Goal: Transaction & Acquisition: Purchase product/service

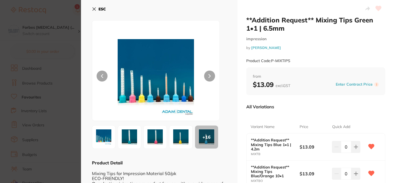
scroll to position [99, 0]
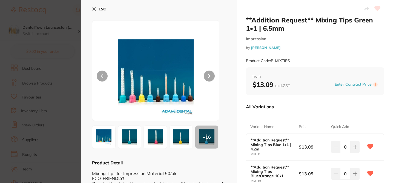
scroll to position [11, 0]
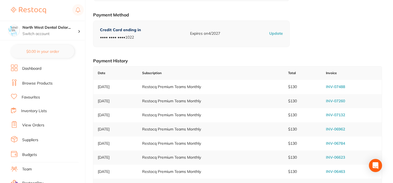
click at [47, 85] on link "Browse Products" at bounding box center [37, 83] width 30 height 5
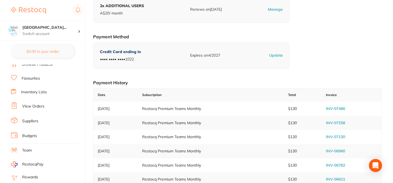
scroll to position [13, 0]
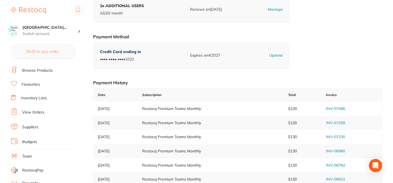
click at [51, 70] on link "Browse Products" at bounding box center [37, 70] width 30 height 5
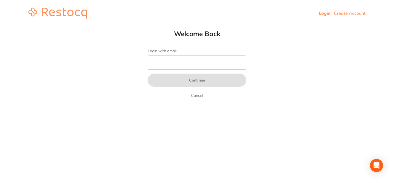
click at [181, 61] on input "Login with email" at bounding box center [197, 63] width 99 height 14
type input "s"
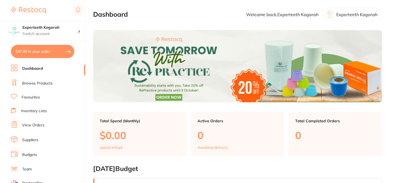
checkbox input "false"
click at [46, 83] on link "Browse Products" at bounding box center [37, 83] width 30 height 5
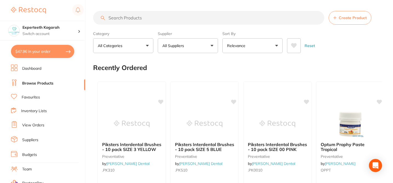
click at [115, 18] on input "search" at bounding box center [208, 18] width 231 height 14
paste input "3MIAAT120"
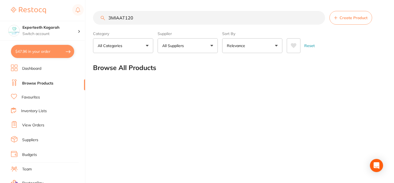
type input "3MIAAT120"
checkbox input "true"
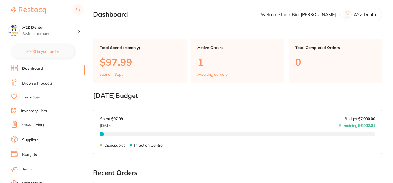
click at [47, 86] on li "Browse Products" at bounding box center [48, 83] width 74 height 8
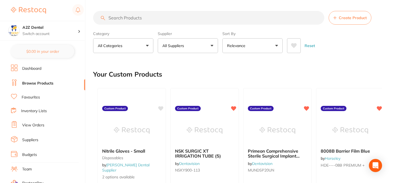
click at [122, 19] on input "search" at bounding box center [208, 18] width 231 height 14
paste input "$12.95"
type input "$12.95"
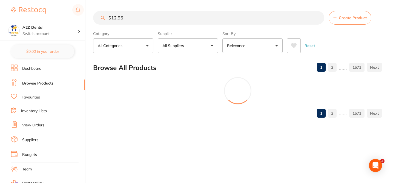
drag, startPoint x: 131, startPoint y: 17, endPoint x: 109, endPoint y: 16, distance: 21.9
click at [107, 16] on input "$12.95" at bounding box center [208, 18] width 231 height 14
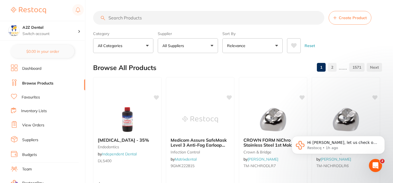
click at [117, 19] on input "search" at bounding box center [208, 18] width 231 height 14
paste input "P-AUTOTAPE3M"
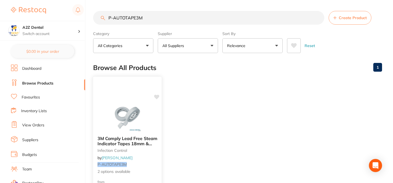
type input "P-AUTOTAPE3M"
click at [153, 157] on div "3M Comply Lead Free Steam Indicator Tapes 18mm & 24mm infection control by Adam…" at bounding box center [127, 155] width 68 height 47
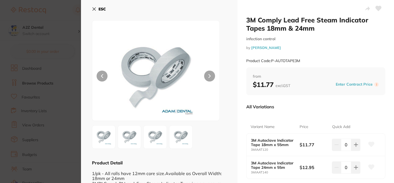
click at [369, 144] on icon at bounding box center [372, 144] width 6 height 5
click at [371, 170] on button at bounding box center [372, 168] width 14 height 14
click at [339, 112] on div "All Variations" at bounding box center [315, 107] width 139 height 14
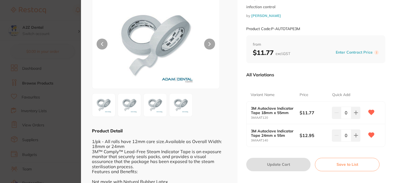
scroll to position [33, 0]
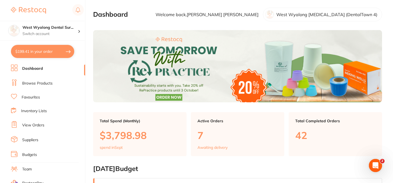
click at [33, 140] on link "Suppliers" at bounding box center [30, 139] width 16 height 5
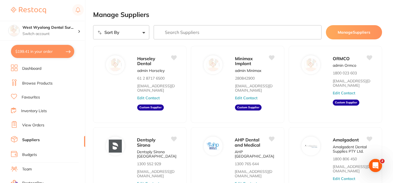
click at [36, 53] on button "$199.41 in your order" at bounding box center [42, 51] width 63 height 13
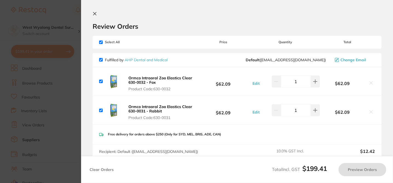
checkbox input "true"
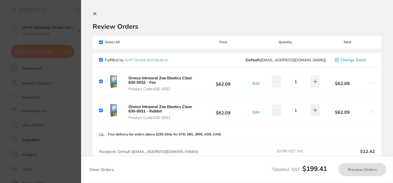
checkbox input "true"
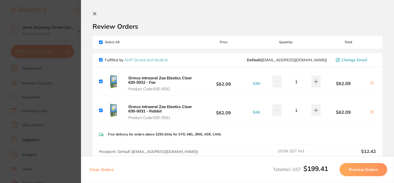
click at [95, 14] on icon at bounding box center [95, 13] width 4 height 4
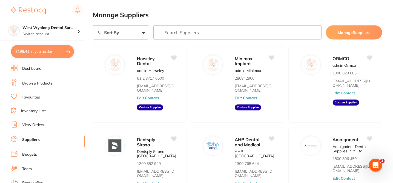
scroll to position [11, 0]
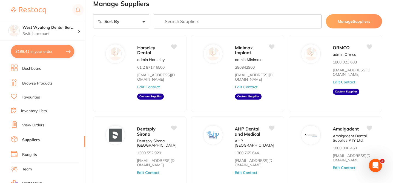
click at [169, 21] on input "search" at bounding box center [238, 21] width 168 height 14
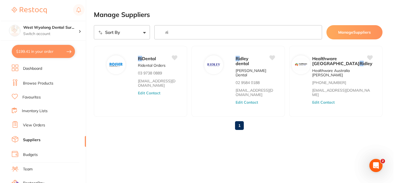
scroll to position [0, 0]
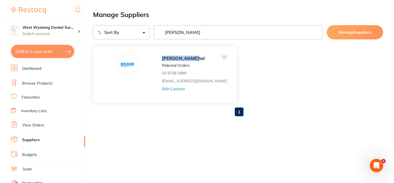
type input "[PERSON_NAME]"
click at [162, 88] on button "Edit Contact" at bounding box center [173, 88] width 23 height 4
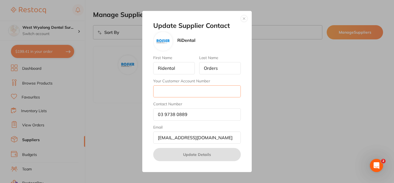
click at [169, 92] on input "Your Customer Account Number" at bounding box center [197, 91] width 88 height 12
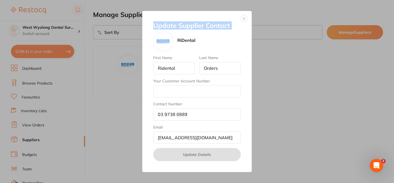
drag, startPoint x: 23, startPoint y: 28, endPoint x: 64, endPoint y: 33, distance: 41.7
click at [64, 33] on div "Update Supplier Contact RiDental First Name Ridental Last Name Orders Your Cust…" at bounding box center [197, 91] width 394 height 183
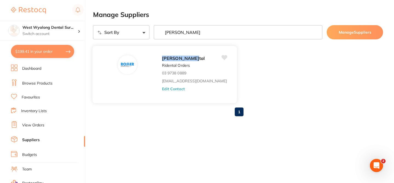
click at [162, 88] on button "Edit Contact" at bounding box center [173, 88] width 23 height 4
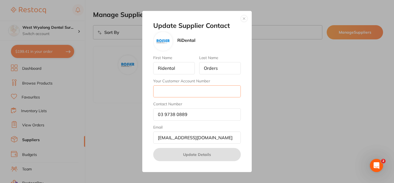
click at [166, 91] on input "Your Customer Account Number" at bounding box center [197, 91] width 88 height 12
paste input "West Wyalong [MEDICAL_DATA] (DentalTown 4)"
type input "West Wyalong [MEDICAL_DATA] (DentalTown 4)"
click at [165, 114] on input "03 9738 0889" at bounding box center [197, 114] width 88 height 12
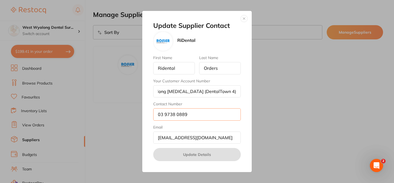
scroll to position [0, 0]
drag, startPoint x: 167, startPoint y: 92, endPoint x: 142, endPoint y: 91, distance: 25.5
click at [142, 91] on div "Update Supplier Contact RiDental First Name Ridental Last Name Orders Your Cust…" at bounding box center [197, 91] width 394 height 183
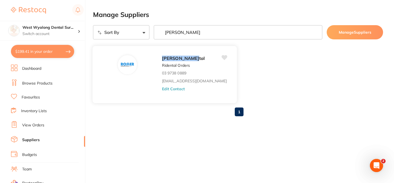
click at [162, 89] on button "Edit Contact" at bounding box center [173, 88] width 23 height 4
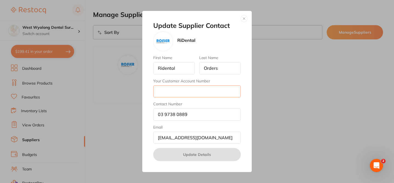
click at [154, 91] on input "Your Customer Account Number" at bounding box center [197, 91] width 88 height 12
paste input "West Wyalong [MEDICAL_DATA] (DentalTown 4)"
drag, startPoint x: 161, startPoint y: 90, endPoint x: 142, endPoint y: 90, distance: 19.2
click at [142, 90] on div "Update Supplier Contact RiDental First Name Ridental Last Name Orders Your Cust…" at bounding box center [196, 91] width 109 height 161
click at [164, 93] on input "West Wyalong [MEDICAL_DATA] (DentalTown 4)" at bounding box center [197, 91] width 88 height 12
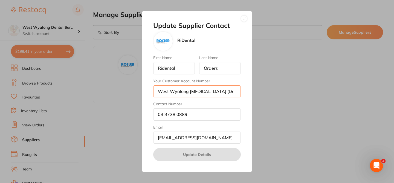
type input "West Wyalong [MEDICAL_DATA] (DentalTown 4)"
click at [221, 67] on input "Orders" at bounding box center [220, 68] width 42 height 12
click at [235, 136] on input "[EMAIL_ADDRESS][DOMAIN_NAME]" at bounding box center [197, 138] width 88 height 12
click at [166, 114] on input "03 9738 0889" at bounding box center [197, 114] width 88 height 12
click at [165, 113] on input "03 9738 0889" at bounding box center [197, 114] width 88 height 12
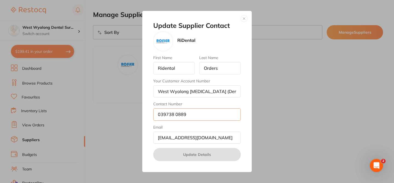
click at [175, 114] on input "039738 0889" at bounding box center [197, 114] width 88 height 12
type input "0397380889"
click at [220, 69] on input "Orders" at bounding box center [220, 68] width 42 height 12
type input "O"
click at [218, 92] on input "West Wyalong [MEDICAL_DATA] (DentalTown 4)" at bounding box center [197, 91] width 88 height 12
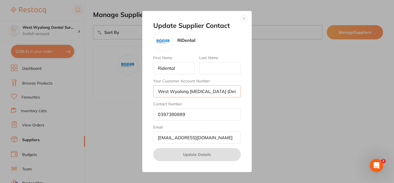
drag, startPoint x: 221, startPoint y: 92, endPoint x: 262, endPoint y: 93, distance: 41.1
click at [262, 93] on div "Update Supplier Contact RiDental First Name Ridental Last Name Your Customer Ac…" at bounding box center [197, 91] width 394 height 183
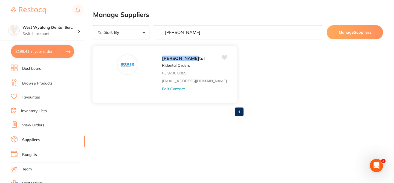
click at [162, 88] on button "Edit Contact" at bounding box center [173, 88] width 23 height 4
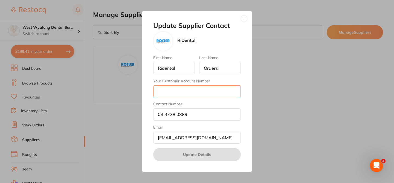
click at [170, 90] on input "Your Customer Account Number" at bounding box center [197, 91] width 88 height 12
type input "[GEOGRAPHIC_DATA]"
click at [204, 122] on div "First Name Ridental Last Name Orders Your Customer Account Number [GEOGRAPHIC_D…" at bounding box center [197, 100] width 88 height 88
click at [190, 117] on input "03 9738 0889" at bounding box center [197, 114] width 88 height 12
click at [243, 18] on button "button" at bounding box center [244, 18] width 7 height 7
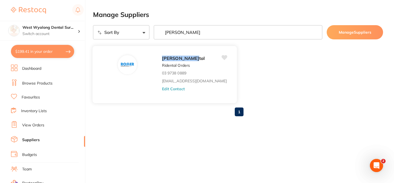
click at [162, 88] on button "Edit Contact" at bounding box center [173, 88] width 23 height 4
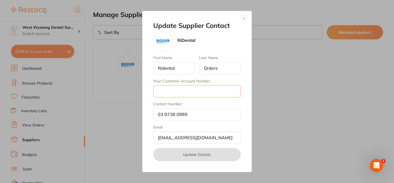
click at [166, 93] on input "Your Customer Account Number" at bounding box center [197, 91] width 88 height 12
type input "[GEOGRAPHIC_DATA]"
click at [164, 114] on input "03 9738 0889" at bounding box center [197, 114] width 88 height 12
click at [175, 115] on input "039738 0889" at bounding box center [197, 114] width 88 height 12
type input "0397380889"
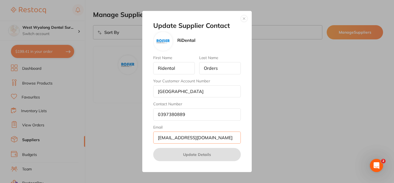
click at [204, 139] on input "[EMAIL_ADDRESS][DOMAIN_NAME]" at bounding box center [197, 138] width 88 height 12
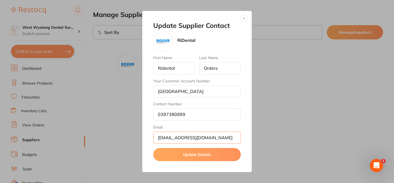
type input "[EMAIL_ADDRESS][DOMAIN_NAME]"
click at [217, 155] on button "Update Details" at bounding box center [197, 154] width 88 height 13
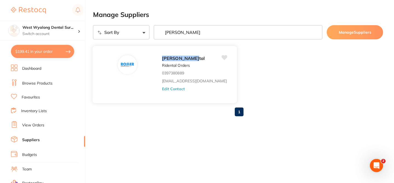
click at [162, 89] on button "Edit Contact" at bounding box center [173, 88] width 23 height 4
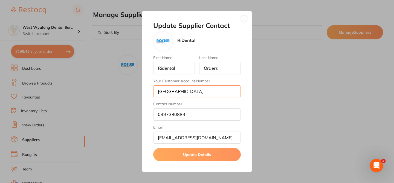
drag, startPoint x: 189, startPoint y: 92, endPoint x: 153, endPoint y: 89, distance: 36.5
click at [153, 89] on input "[GEOGRAPHIC_DATA]" at bounding box center [197, 91] width 88 height 12
type input "West Wyalong [MEDICAL_DATA] (DentalTown 4)"
click at [195, 155] on button "Update Details" at bounding box center [197, 154] width 88 height 13
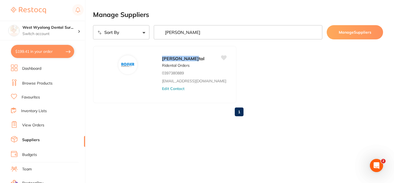
click at [46, 55] on button "$199.41 in your order" at bounding box center [42, 51] width 63 height 13
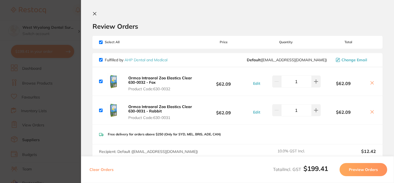
click at [101, 42] on input "checkbox" at bounding box center [101, 43] width 4 height 4
checkbox input "false"
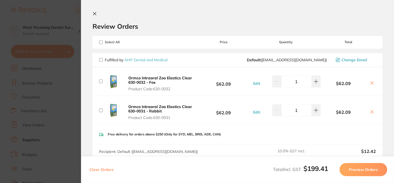
checkbox input "false"
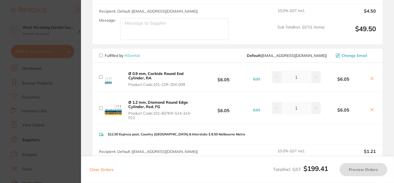
scroll to position [262, 0]
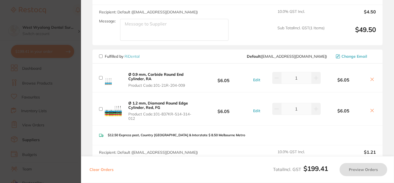
click at [101, 54] on input "checkbox" at bounding box center [101, 56] width 4 height 4
checkbox input "true"
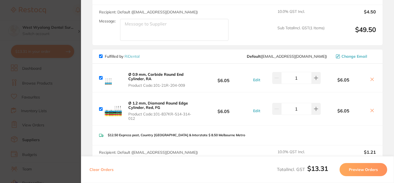
click at [369, 170] on button "Preview Orders" at bounding box center [364, 169] width 48 height 13
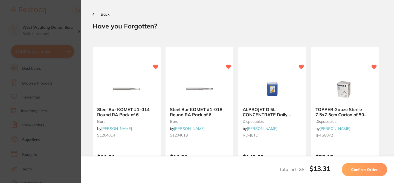
scroll to position [0, 0]
click at [369, 171] on span "Confirm Order" at bounding box center [364, 169] width 27 height 5
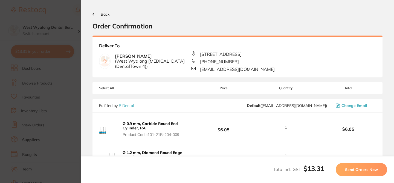
click at [369, 171] on span "Send Orders Now" at bounding box center [361, 169] width 33 height 5
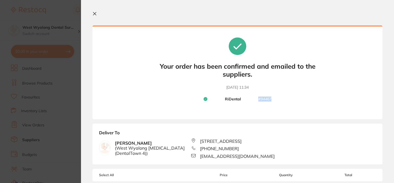
drag, startPoint x: 253, startPoint y: 99, endPoint x: 276, endPoint y: 104, distance: 23.8
click at [276, 104] on div "Your orders are being processed and we will notify you once we have placed the …" at bounding box center [238, 72] width 290 height 94
copy small "# 94467"
